Goal: Task Accomplishment & Management: Manage account settings

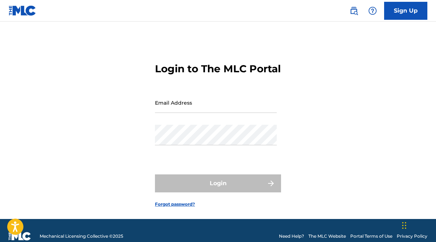
click at [247, 113] on input "Email Address" at bounding box center [216, 103] width 122 height 21
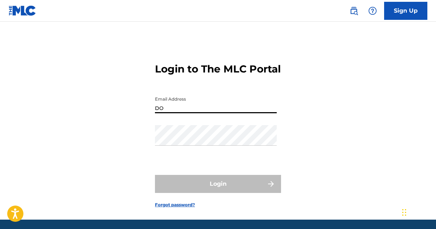
type input "D"
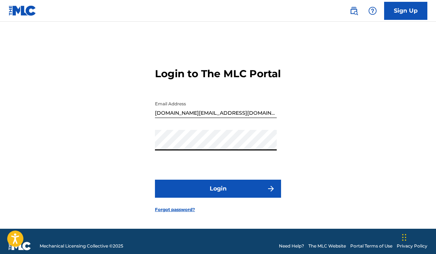
click at [223, 197] on button "Login" at bounding box center [218, 188] width 126 height 18
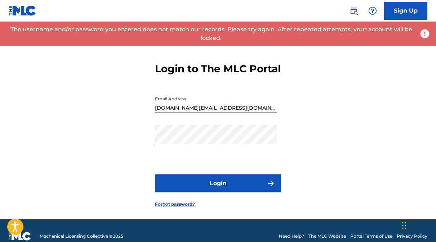
click at [252, 113] on input "[DOMAIN_NAME][EMAIL_ADDRESS][DOMAIN_NAME]" at bounding box center [216, 103] width 122 height 21
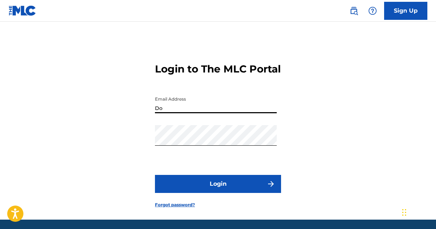
type input "D"
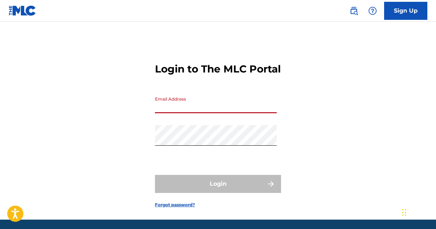
click at [199, 113] on input "Email Address" at bounding box center [216, 103] width 122 height 21
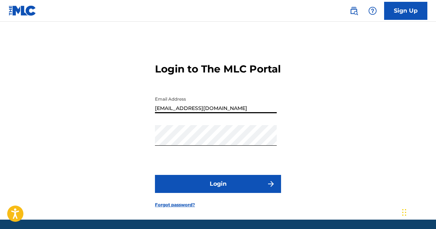
type input "[EMAIL_ADDRESS][DOMAIN_NAME]"
click at [241, 193] on button "Login" at bounding box center [218, 184] width 126 height 18
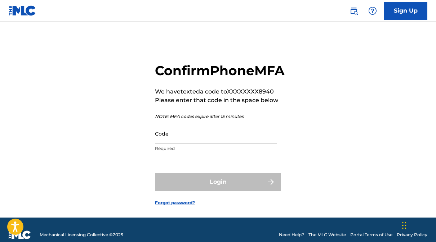
click at [192, 144] on input "Code" at bounding box center [216, 134] width 122 height 21
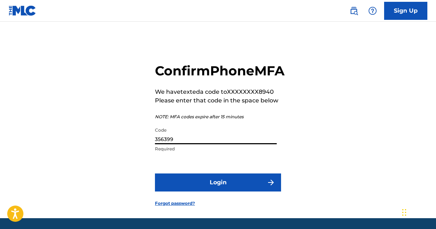
type input "356399"
click at [250, 191] on button "Login" at bounding box center [218, 182] width 126 height 18
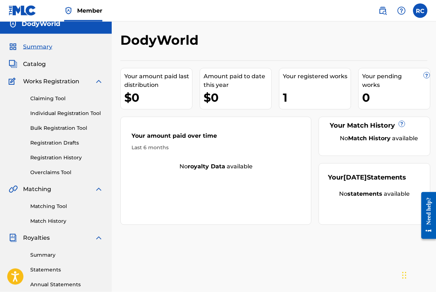
scroll to position [8, 0]
click at [309, 93] on div "1" at bounding box center [317, 97] width 68 height 16
click at [312, 91] on div "1" at bounding box center [317, 97] width 68 height 16
click at [321, 93] on div "1" at bounding box center [317, 97] width 68 height 16
click at [320, 93] on div "1" at bounding box center [317, 97] width 68 height 16
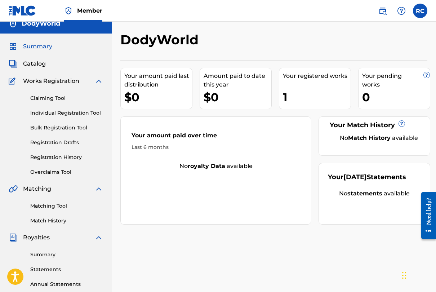
click at [323, 93] on div "1" at bounding box center [317, 97] width 68 height 16
click at [315, 86] on div "Your registered works 1" at bounding box center [315, 88] width 72 height 41
click at [314, 86] on div "Your registered works 1" at bounding box center [315, 88] width 72 height 41
click at [320, 84] on div "Your registered works 1" at bounding box center [315, 88] width 72 height 41
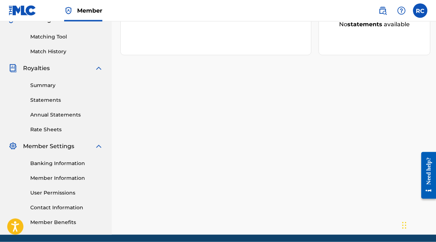
scroll to position [204, 0]
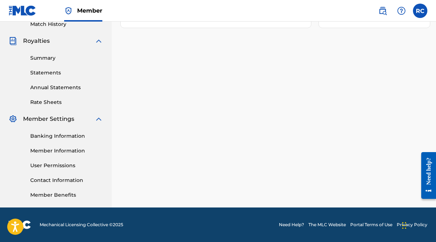
click at [39, 139] on link "Banking Information" at bounding box center [66, 137] width 73 height 8
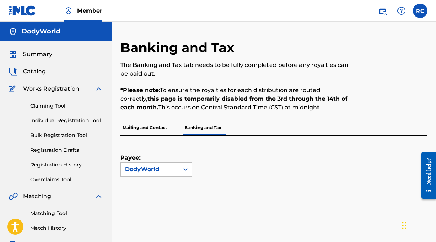
click at [21, 53] on link "Summary" at bounding box center [31, 54] width 44 height 9
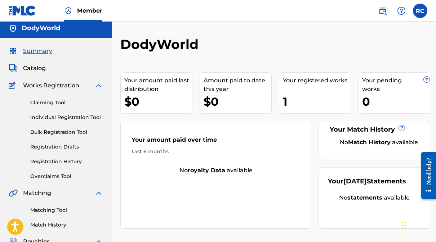
scroll to position [3, 0]
click at [29, 63] on div "Summary Catalog Works Registration Claiming Tool Individual Registration Tool B…" at bounding box center [56, 224] width 112 height 371
click at [25, 71] on span "Catalog" at bounding box center [34, 68] width 23 height 9
